Goal: Information Seeking & Learning: Learn about a topic

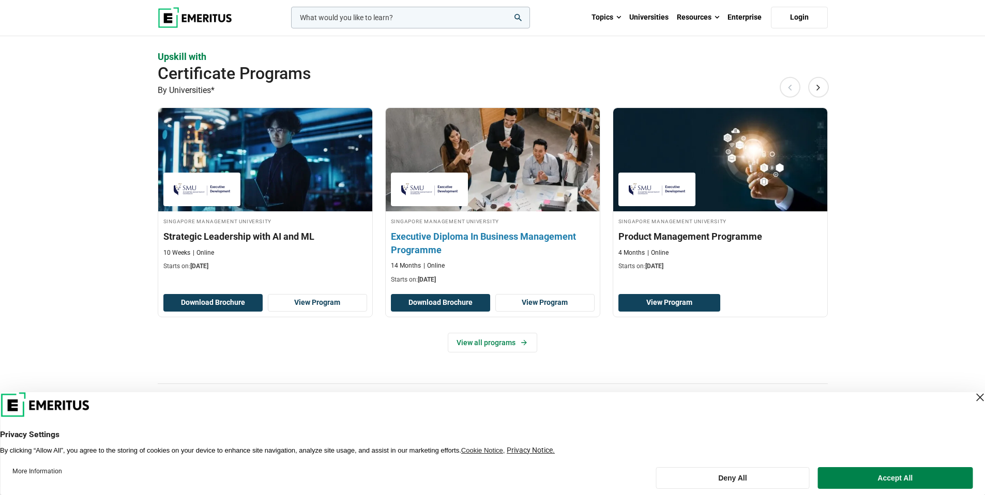
scroll to position [623, 0]
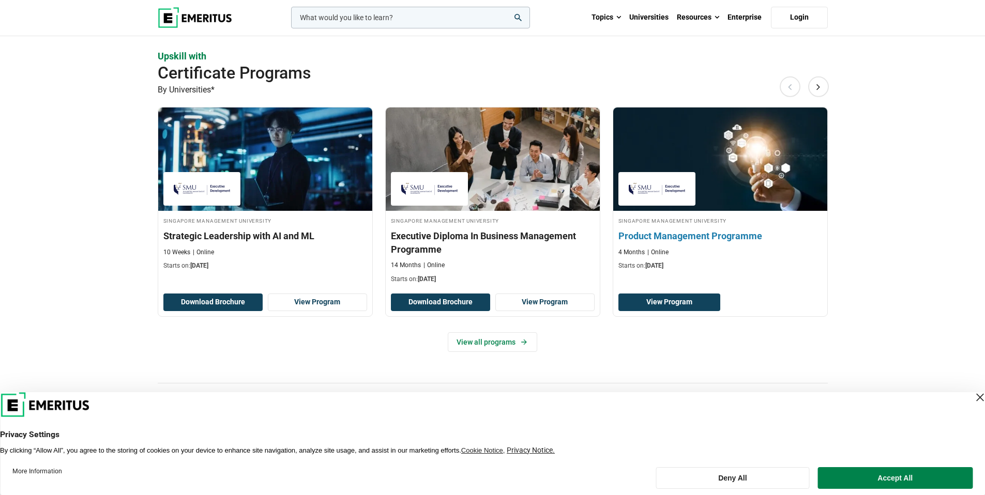
click at [759, 161] on img at bounding box center [719, 159] width 235 height 114
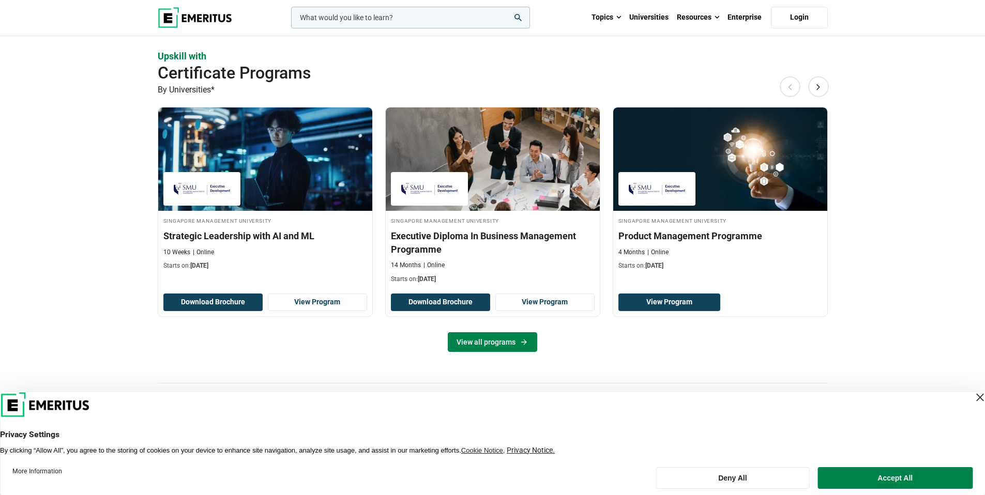
click at [526, 348] on link "View all programs" at bounding box center [492, 342] width 89 height 20
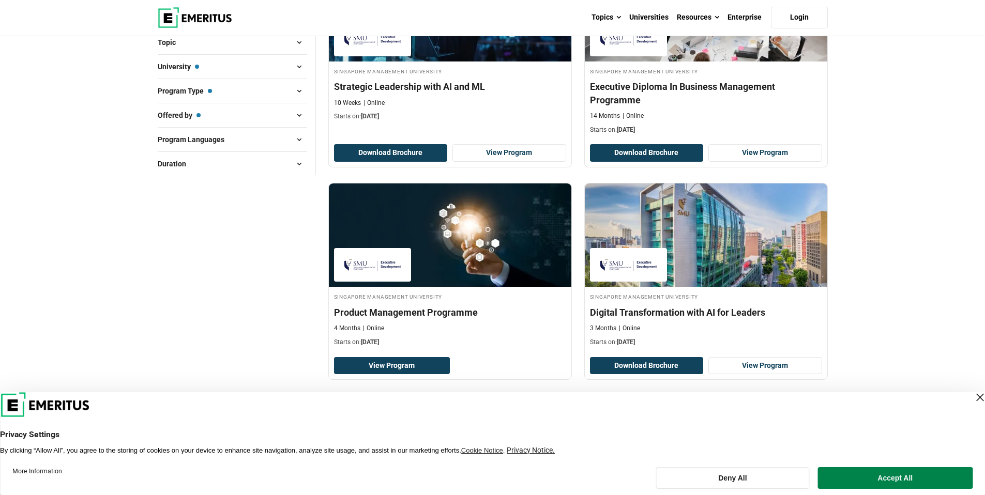
scroll to position [368, 0]
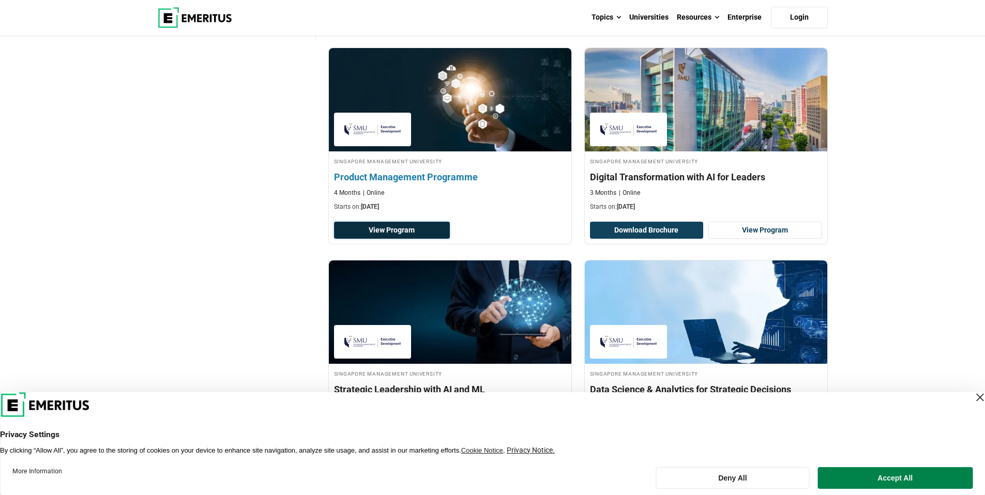
click at [416, 228] on link "View Program" at bounding box center [392, 231] width 116 height 18
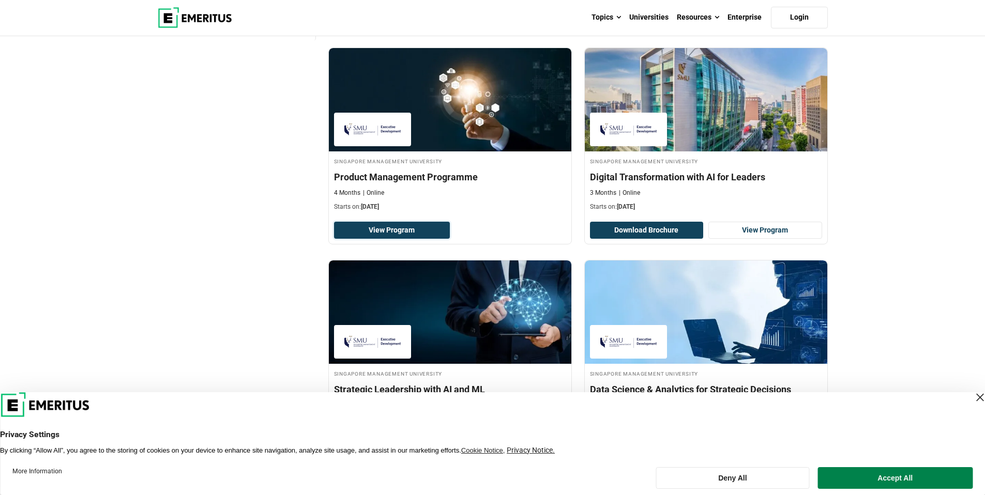
scroll to position [0, 0]
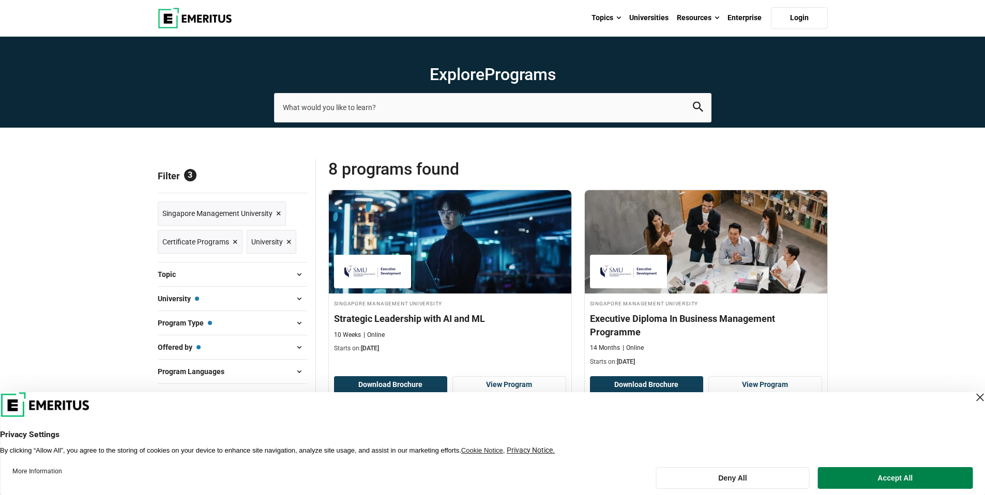
click at [183, 17] on img at bounding box center [195, 18] width 74 height 21
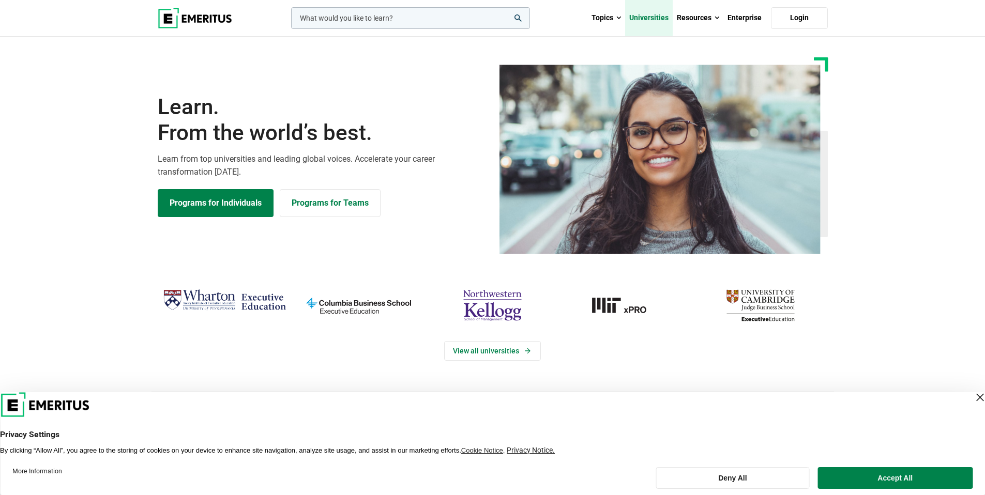
click at [646, 16] on link "Universities" at bounding box center [649, 18] width 48 height 36
